Goal: Task Accomplishment & Management: Complete application form

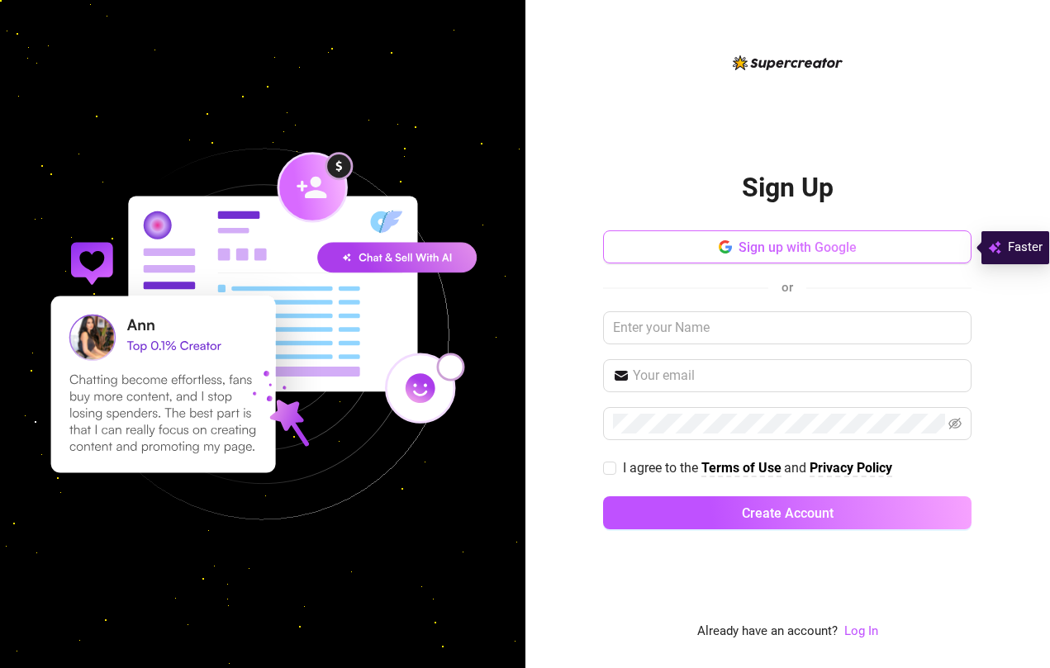
click at [726, 243] on icon "button" at bounding box center [725, 242] width 10 height 5
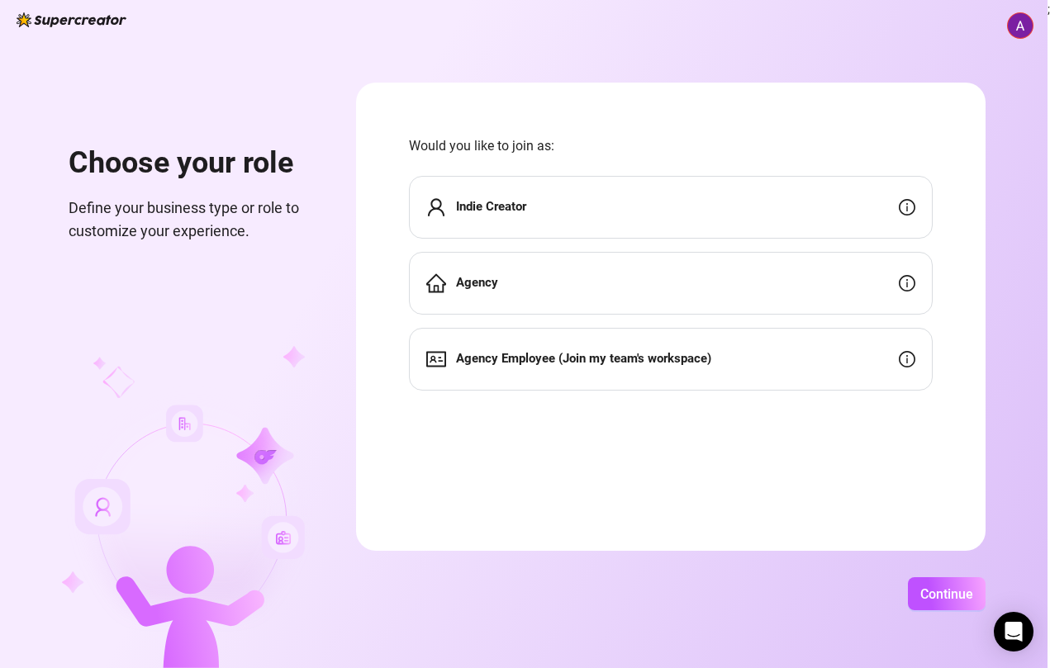
click at [498, 283] on strong "Agency" at bounding box center [477, 282] width 42 height 15
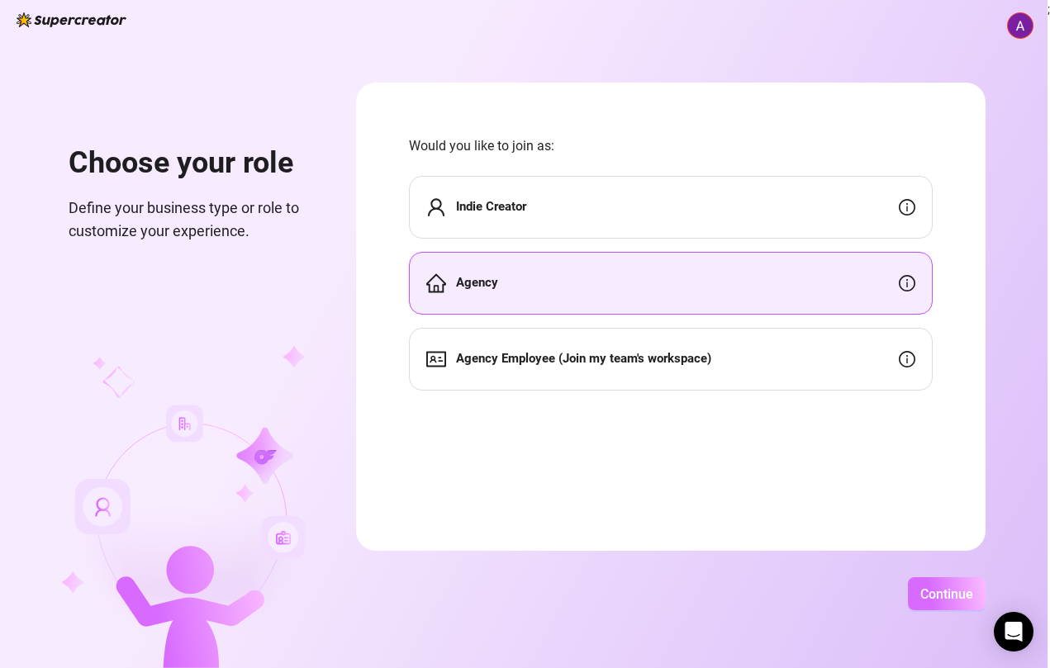
click at [973, 598] on span "Continue" at bounding box center [946, 595] width 53 height 16
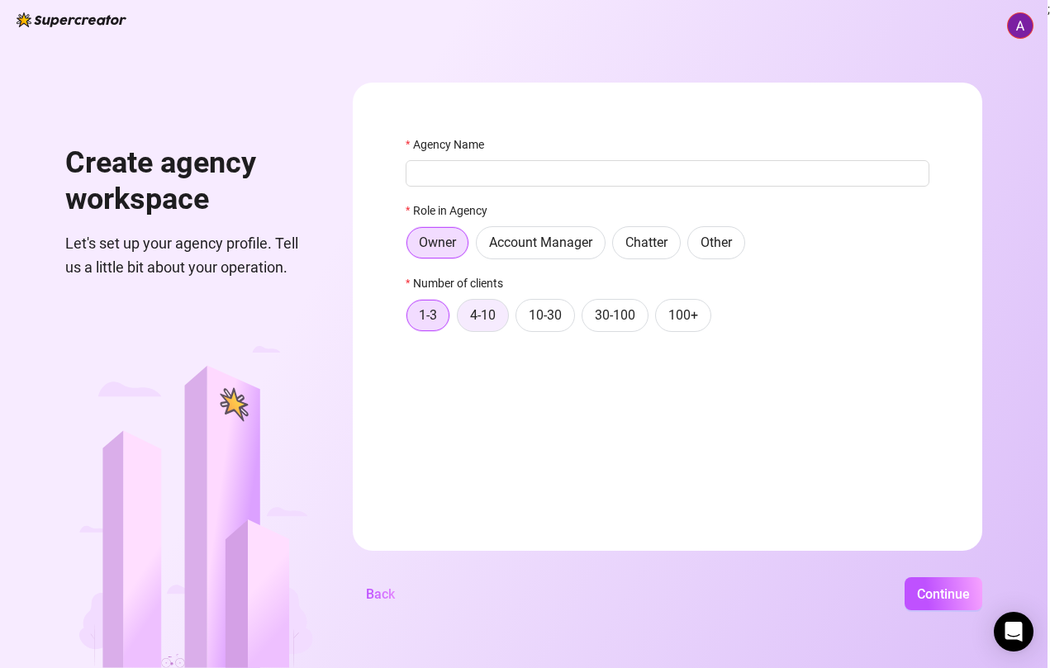
click at [496, 318] on span "4-10" at bounding box center [483, 315] width 26 height 16
click at [462, 320] on input "4-10" at bounding box center [462, 320] width 0 height 0
drag, startPoint x: 650, startPoint y: 159, endPoint x: 641, endPoint y: 200, distance: 41.5
click at [650, 162] on div "Agency Name" at bounding box center [668, 160] width 524 height 51
click at [654, 167] on input "Agency Name" at bounding box center [668, 173] width 524 height 26
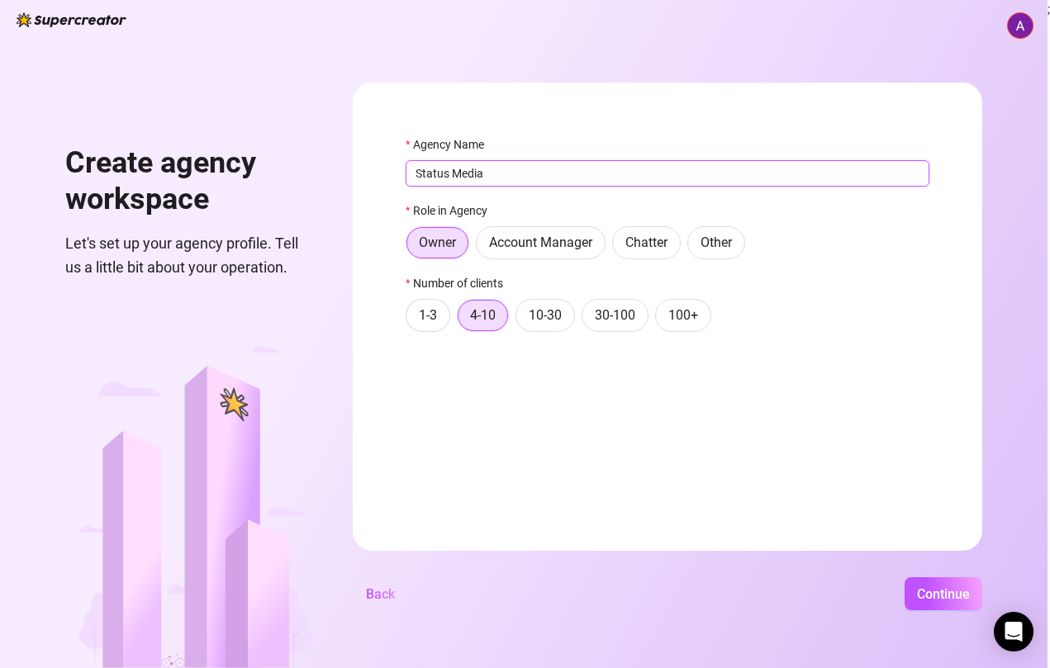
type input "Status Media"
click at [982, 594] on button "Continue" at bounding box center [944, 593] width 78 height 33
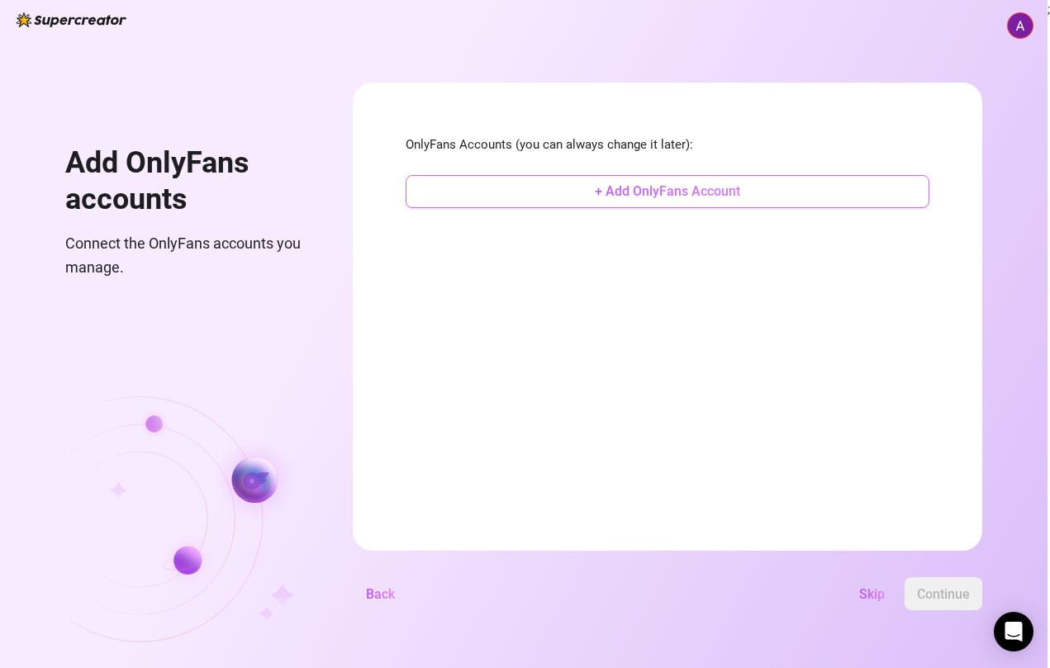
click at [740, 185] on span "+ Add OnlyFans Account" at bounding box center [667, 191] width 145 height 16
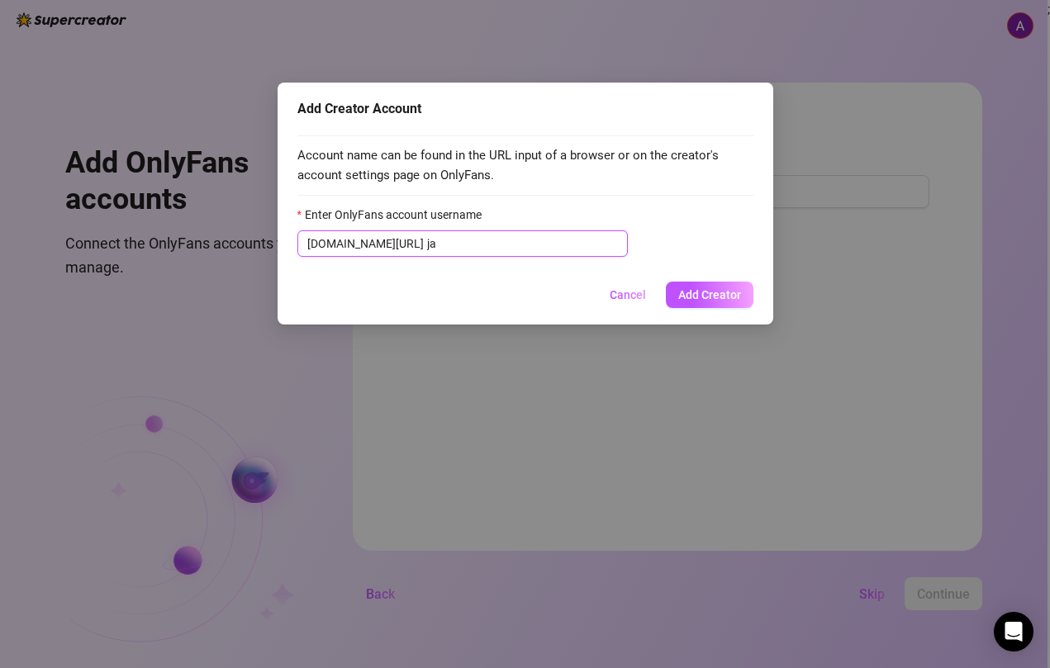
type input "j"
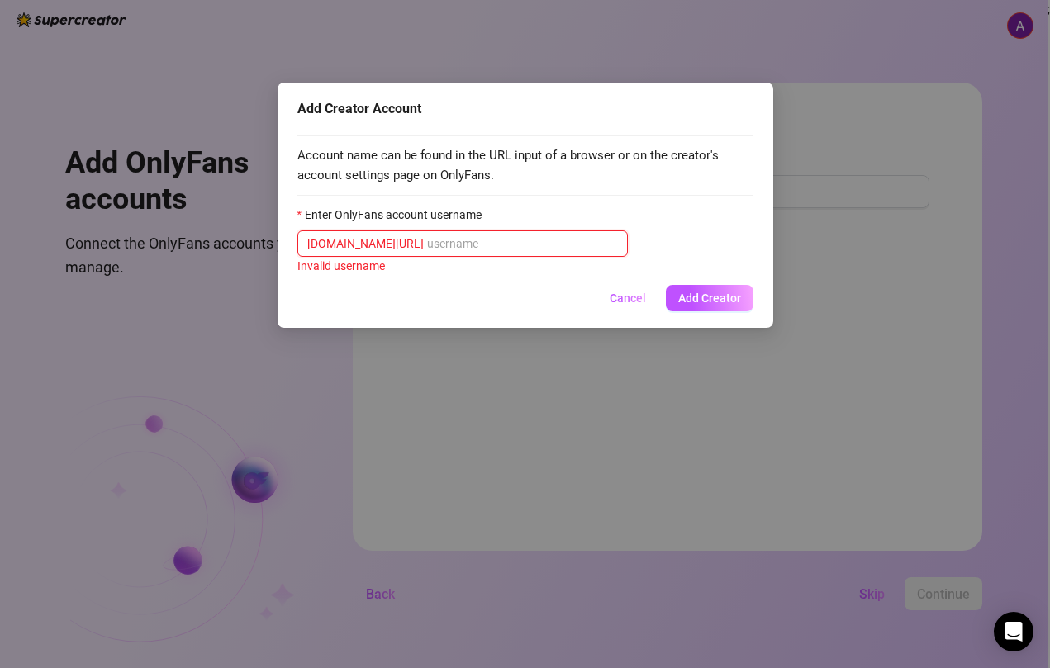
paste input "jacewilgain"
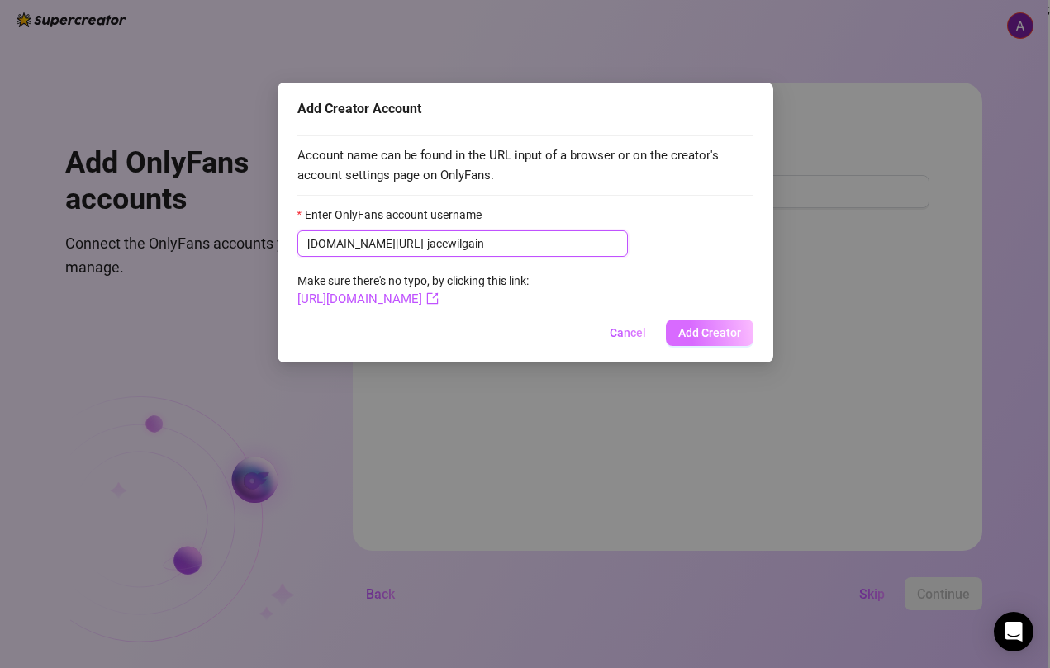
type input "jacewilgain"
click at [714, 330] on span "Add Creator" at bounding box center [709, 332] width 63 height 13
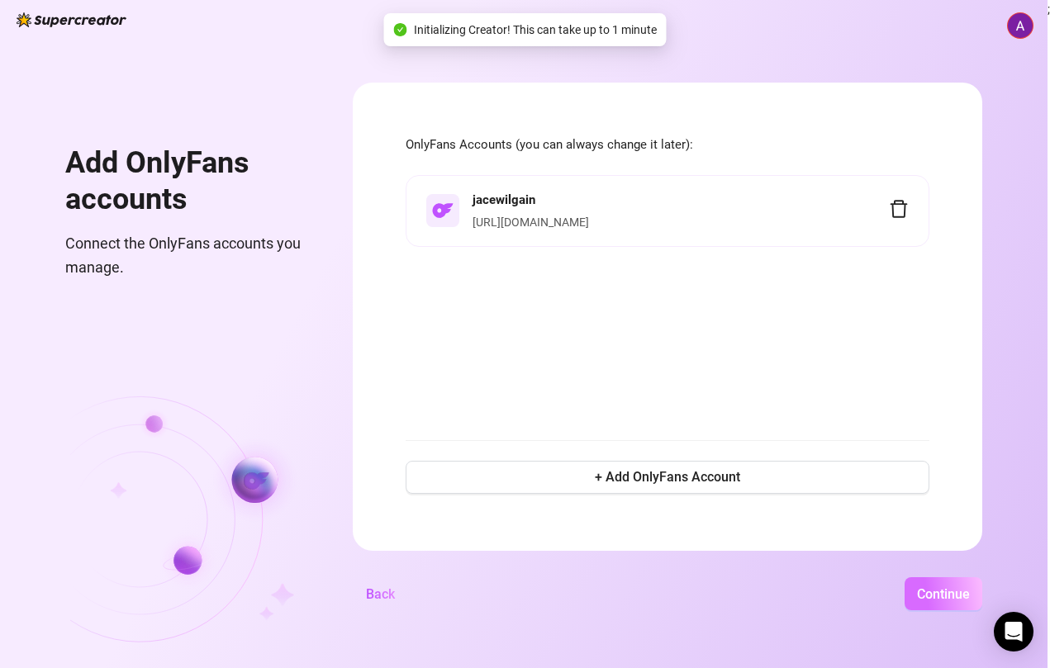
click at [970, 601] on span "Continue" at bounding box center [943, 595] width 53 height 16
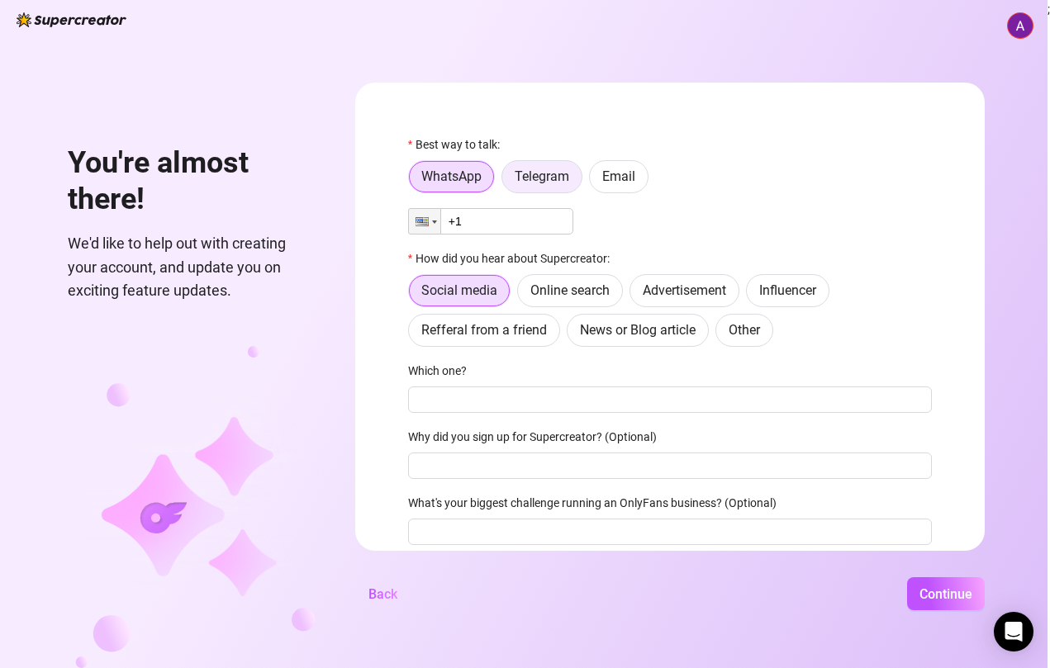
click at [578, 164] on label "Telegram" at bounding box center [541, 176] width 81 height 33
click at [506, 181] on input "Telegram" at bounding box center [506, 181] width 0 height 0
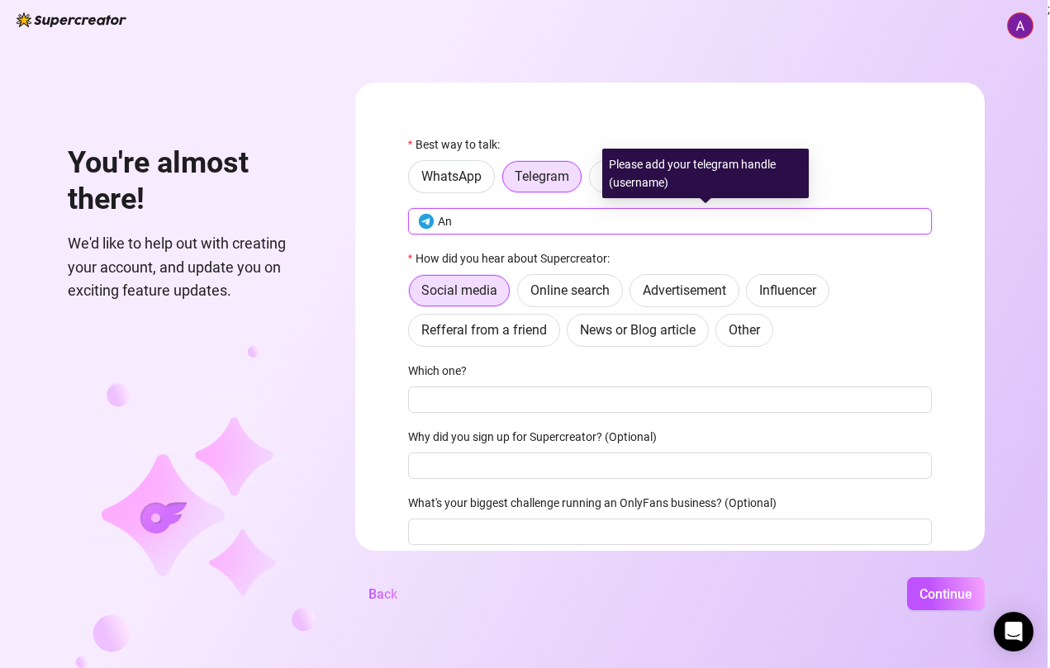
type input "A"
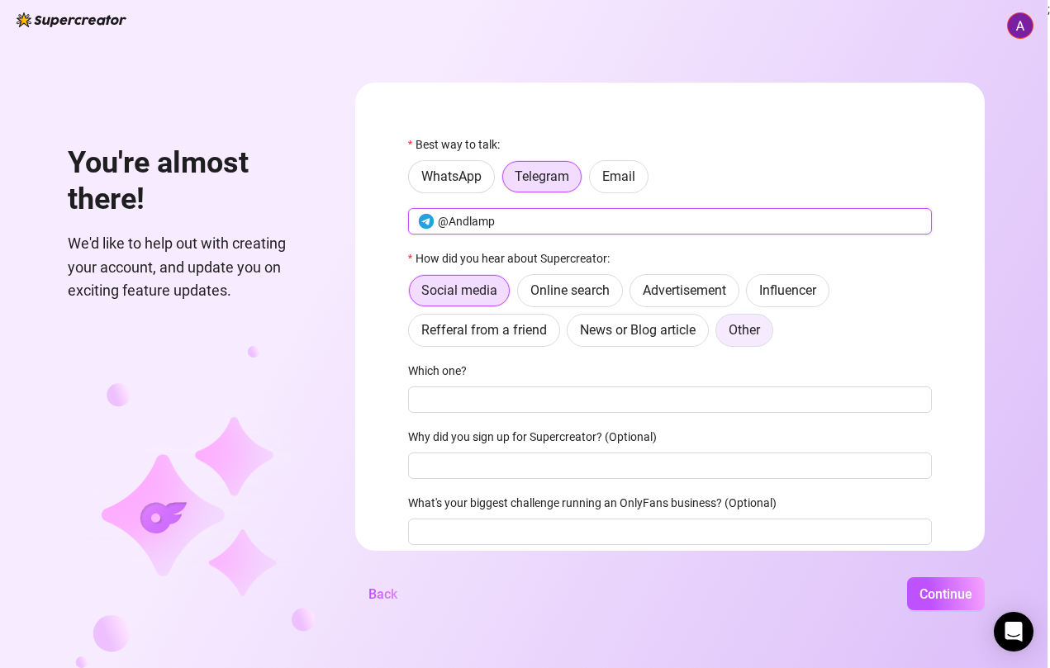
type input "@Andlamp"
click at [760, 325] on span "Other" at bounding box center [744, 330] width 31 height 16
click at [720, 335] on input "Other" at bounding box center [720, 335] width 0 height 0
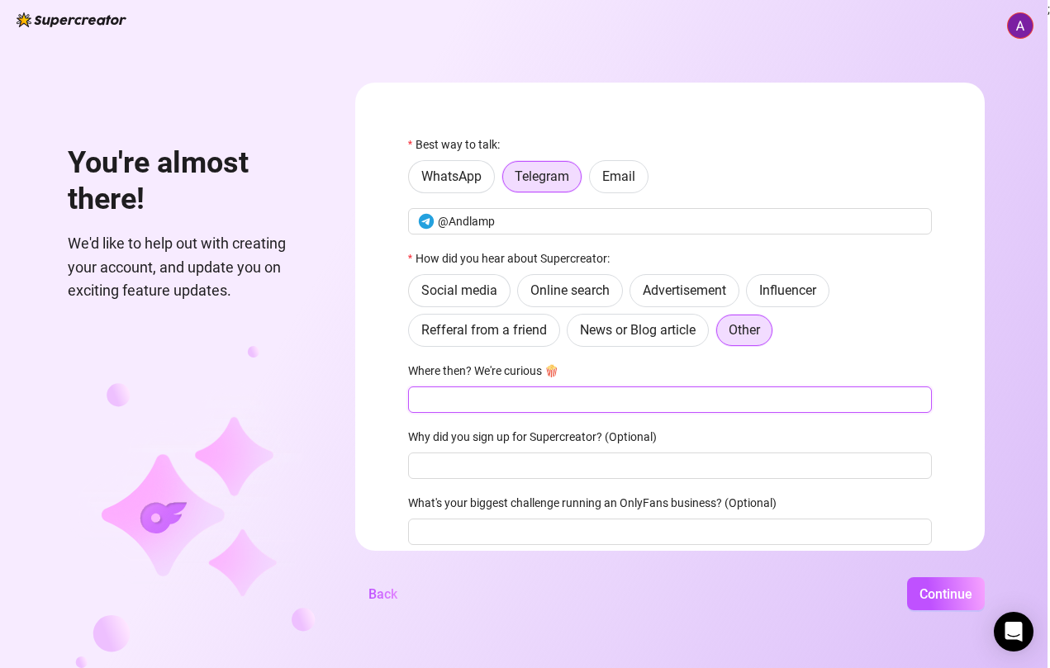
click at [574, 401] on input "Where then? We're curious 🍿" at bounding box center [670, 400] width 524 height 26
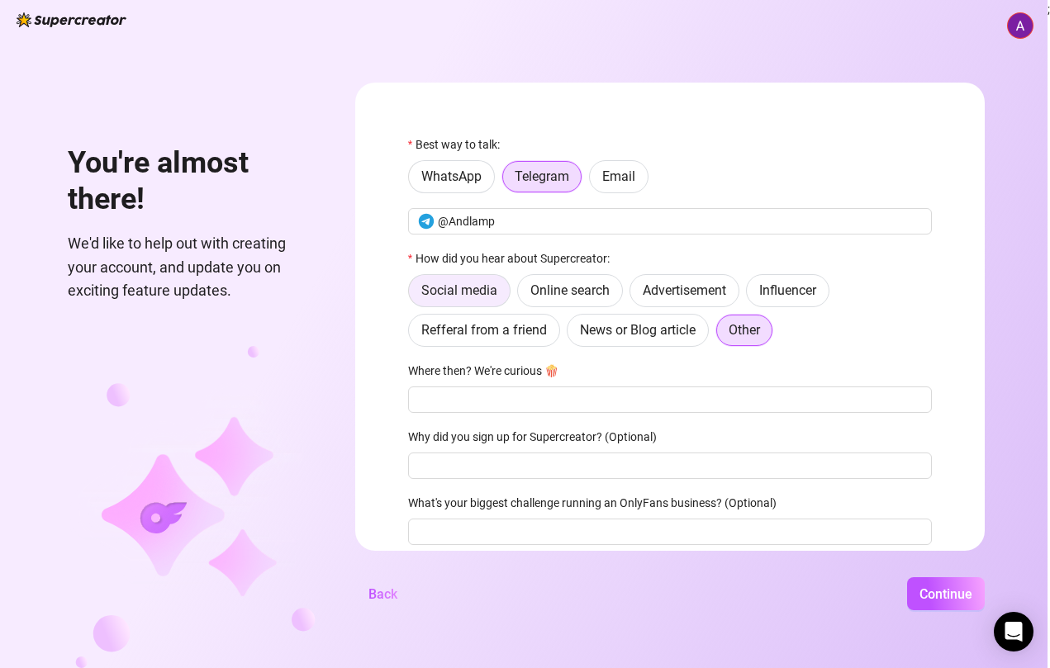
click at [511, 279] on label "Social media" at bounding box center [459, 290] width 102 height 33
click at [413, 295] on input "Social media" at bounding box center [413, 295] width 0 height 0
click at [768, 318] on label "Other" at bounding box center [744, 330] width 58 height 33
click at [720, 335] on input "Other" at bounding box center [720, 335] width 0 height 0
click at [507, 281] on label "Social media" at bounding box center [459, 290] width 102 height 33
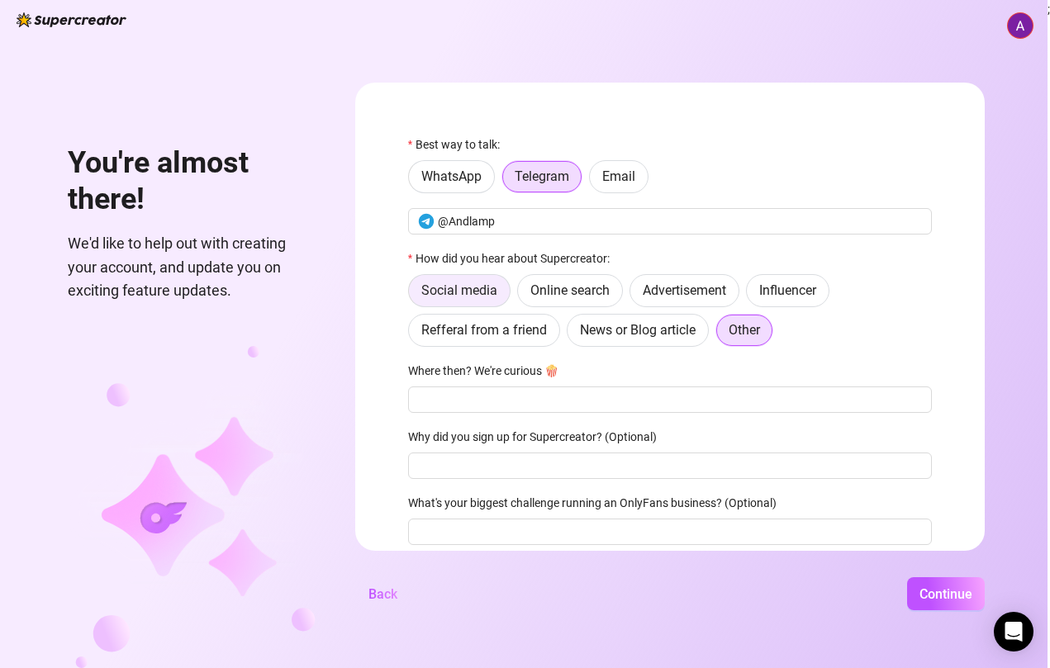
click at [413, 295] on input "Social media" at bounding box center [413, 295] width 0 height 0
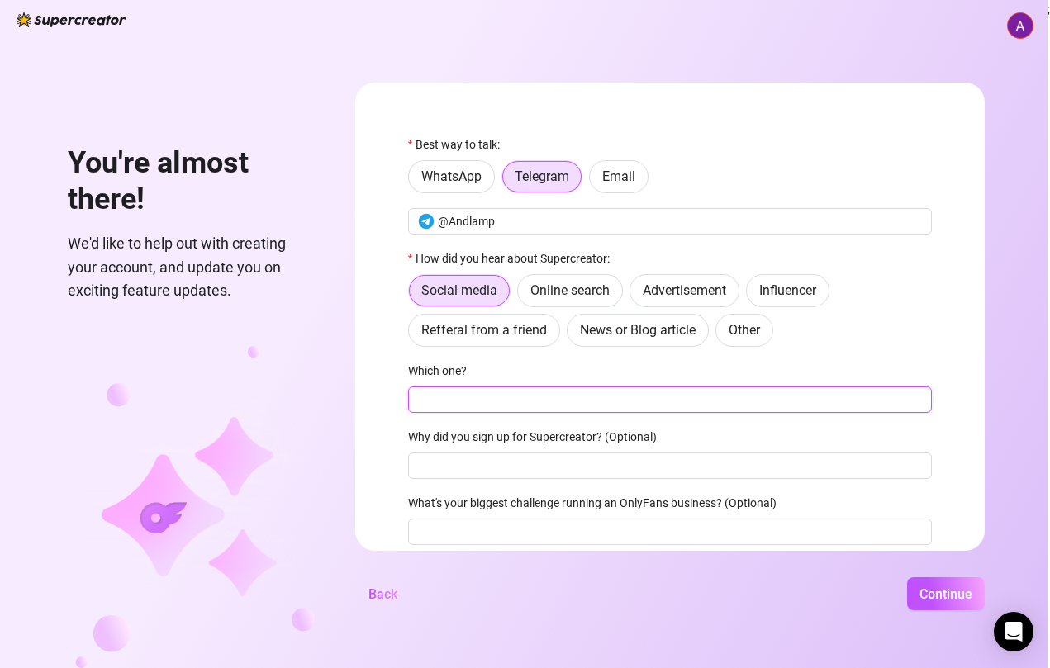
click at [506, 393] on input "Which one?" at bounding box center [670, 400] width 524 height 26
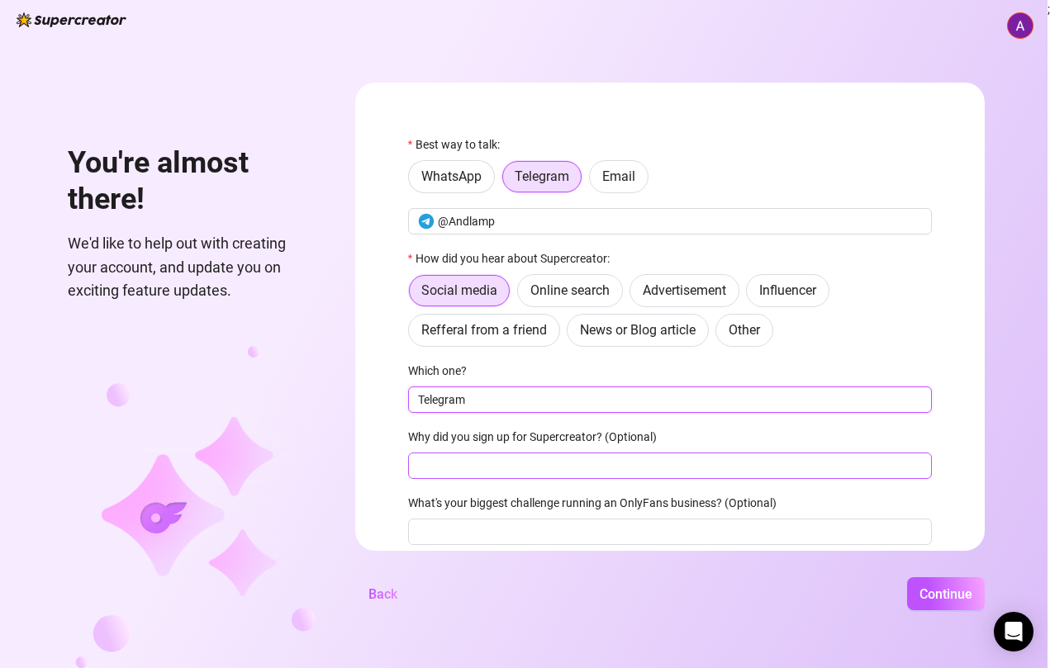
type input "Telegram"
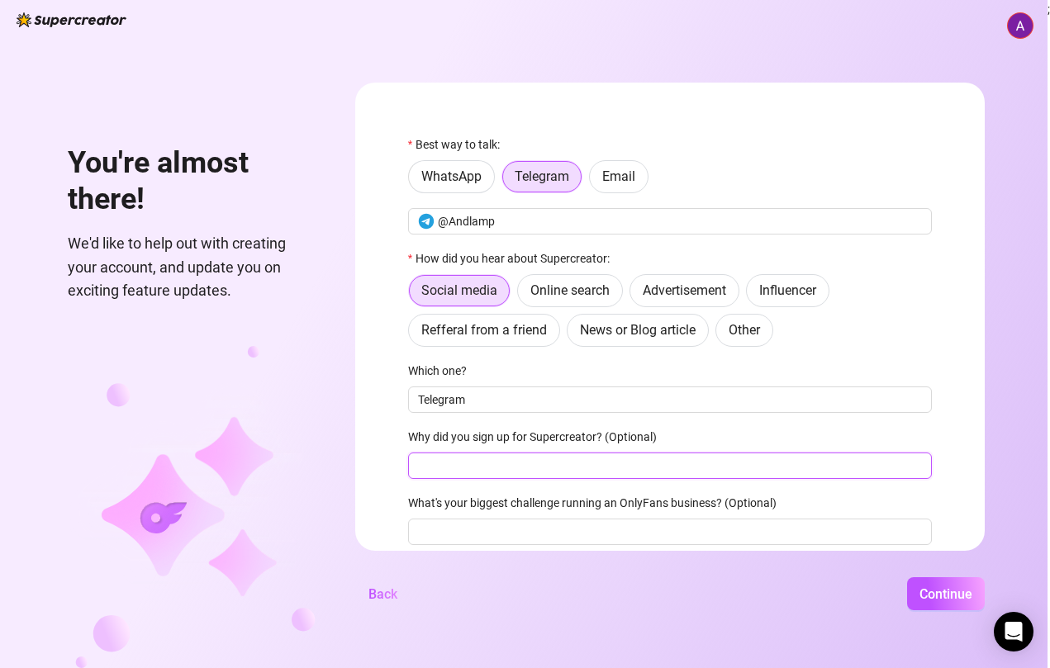
click at [498, 465] on input "Why did you sign up for Supercreator? (Optional)" at bounding box center [670, 466] width 524 height 26
type input "to test"
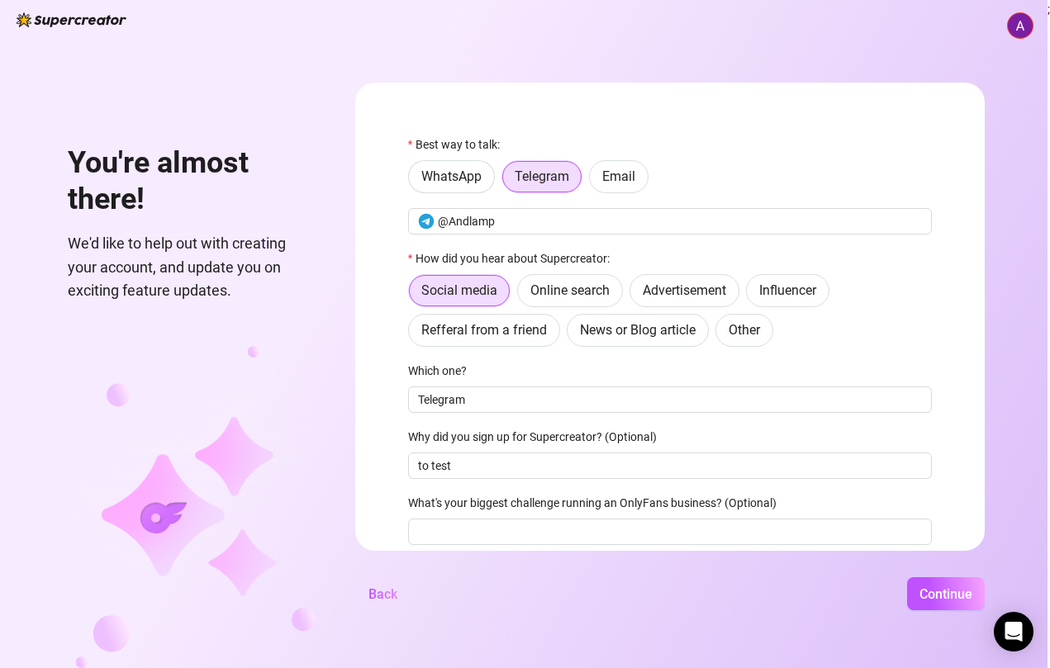
click at [964, 573] on div "You're almost there! We'd like to help out with creating your account, and upda…" at bounding box center [524, 334] width 1048 height 668
click at [963, 588] on span "Continue" at bounding box center [945, 595] width 53 height 16
